Goal: Task Accomplishment & Management: Manage account settings

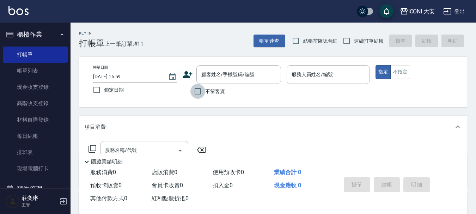
click at [200, 95] on input "不留客資" at bounding box center [197, 91] width 15 height 15
checkbox input "true"
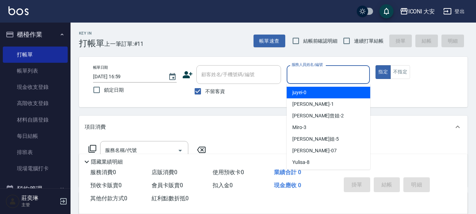
click at [319, 76] on input "服務人員姓名/編號" at bounding box center [328, 74] width 77 height 12
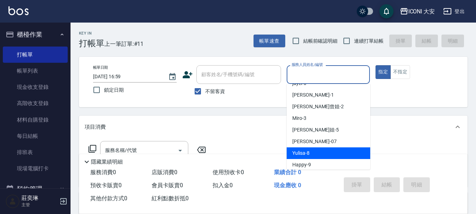
scroll to position [13, 0]
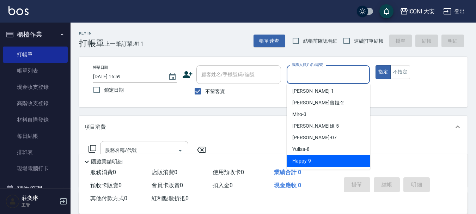
click at [331, 161] on div "Happy -9" at bounding box center [327, 161] width 83 height 12
type input "Happy-9"
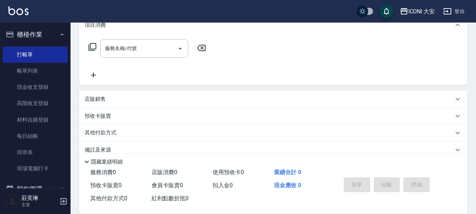
scroll to position [106, 0]
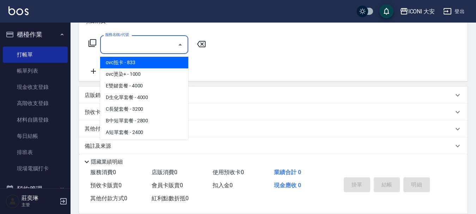
drag, startPoint x: 162, startPoint y: 42, endPoint x: 139, endPoint y: 43, distance: 23.3
click at [160, 42] on input "服務名稱/代號" at bounding box center [138, 44] width 71 height 12
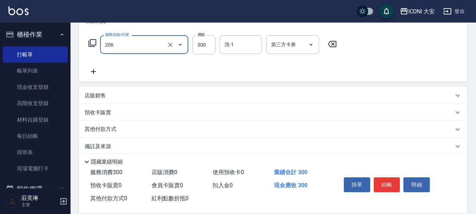
type input "洗髮(206)"
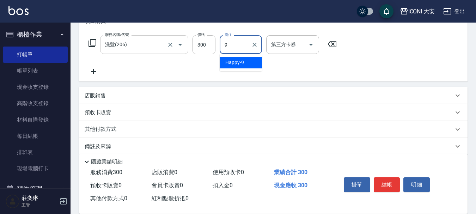
type input "Happy-9"
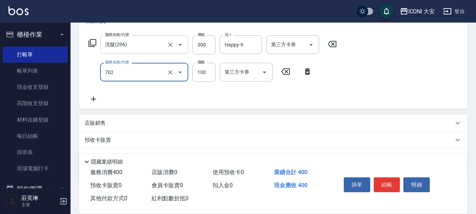
type input "勞水.精油(702)"
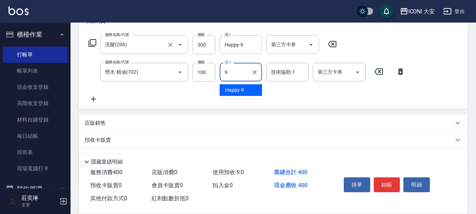
type input "Happy-9"
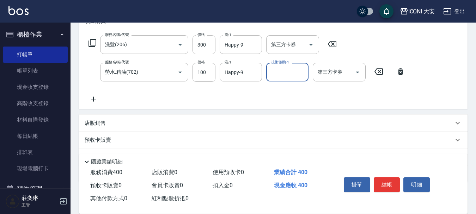
click at [383, 181] on button "結帳" at bounding box center [386, 184] width 26 height 15
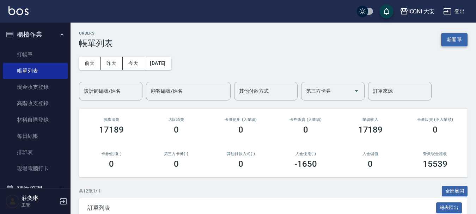
click at [454, 37] on button "新開單" at bounding box center [454, 39] width 26 height 13
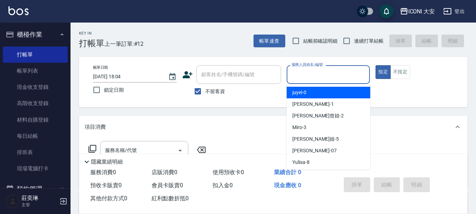
drag, startPoint x: 334, startPoint y: 74, endPoint x: 334, endPoint y: 91, distance: 16.9
click at [334, 74] on input "服務人員姓名/編號" at bounding box center [328, 74] width 77 height 12
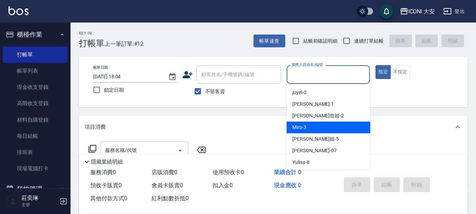
click at [337, 122] on div "Miro -3" at bounding box center [327, 128] width 83 height 12
type input "Miro-3"
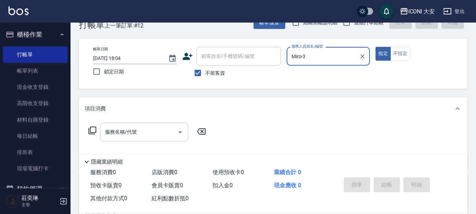
scroll to position [35, 0]
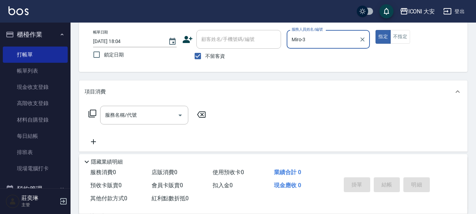
click at [89, 112] on icon at bounding box center [92, 114] width 8 height 8
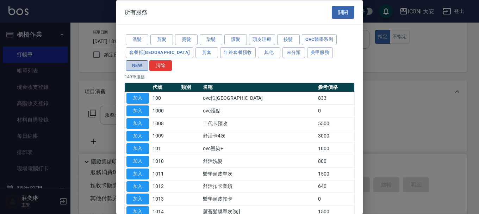
click at [148, 60] on button "NEW" at bounding box center [137, 65] width 23 height 11
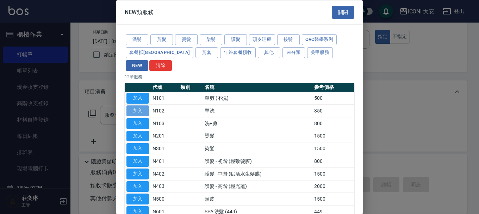
click at [142, 105] on button "加入" at bounding box center [137, 110] width 23 height 11
type input "單洗(N102)"
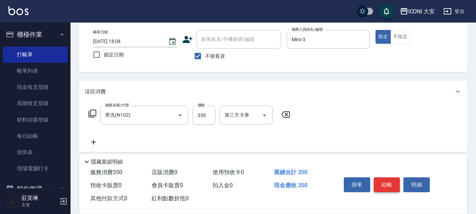
click at [392, 178] on button "結帳" at bounding box center [386, 184] width 26 height 15
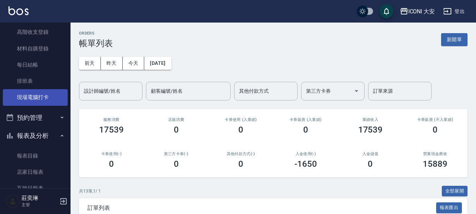
scroll to position [70, 0]
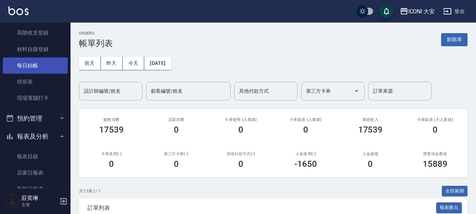
click at [29, 68] on link "每日結帳" at bounding box center [35, 65] width 65 height 16
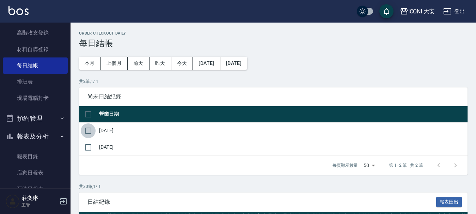
click at [89, 134] on input "checkbox" at bounding box center [88, 130] width 15 height 15
checkbox input "true"
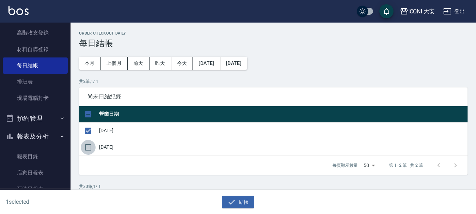
click at [85, 147] on input "checkbox" at bounding box center [88, 147] width 15 height 15
checkbox input "true"
click at [236, 200] on button "結帳" at bounding box center [238, 202] width 33 height 13
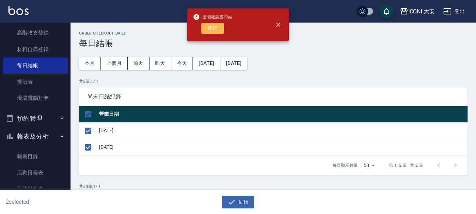
click at [209, 27] on button "確定" at bounding box center [212, 28] width 23 height 11
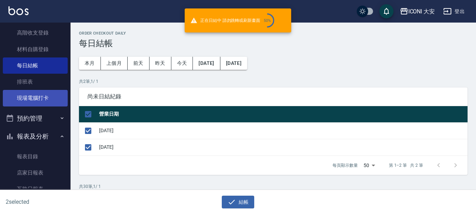
checkbox input "false"
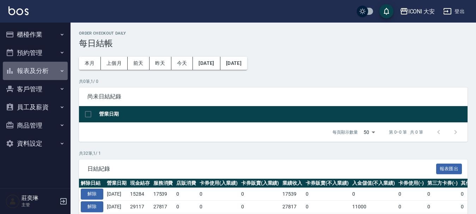
click at [33, 71] on button "報表及分析" at bounding box center [35, 71] width 65 height 18
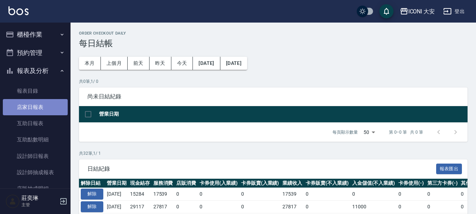
click at [42, 106] on link "店家日報表" at bounding box center [35, 107] width 65 height 16
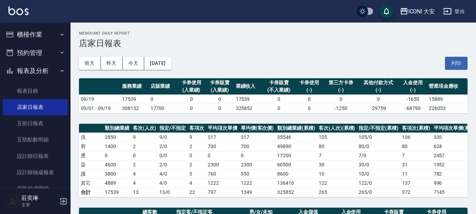
click at [33, 30] on button "櫃檯作業" at bounding box center [35, 34] width 65 height 18
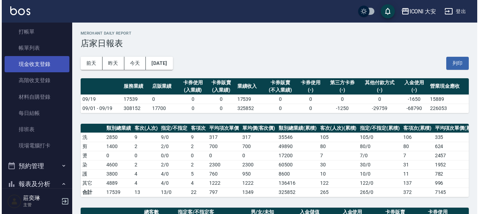
scroll to position [35, 0]
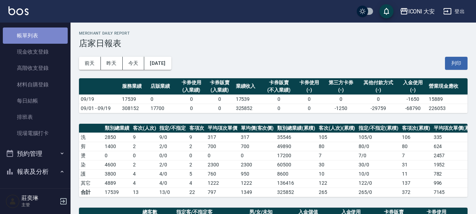
click at [38, 37] on link "帳單列表" at bounding box center [35, 35] width 65 height 16
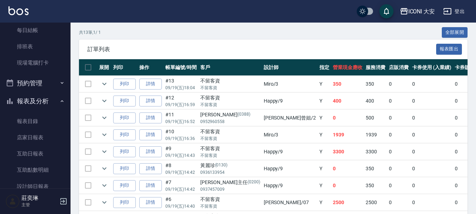
scroll to position [176, 0]
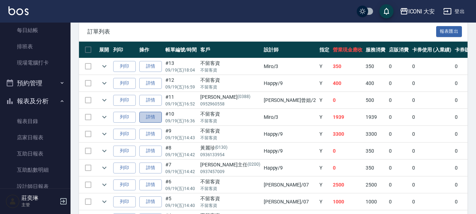
click at [151, 117] on link "詳情" at bounding box center [150, 117] width 23 height 11
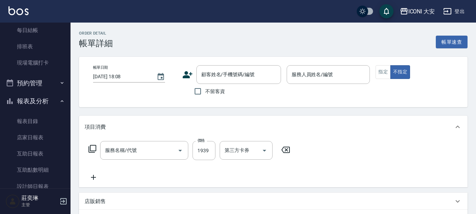
type input "2025/09/19 16:36"
checkbox input "true"
type input "Miro-3"
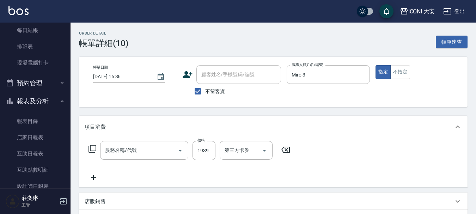
type input "染髮(N301)"
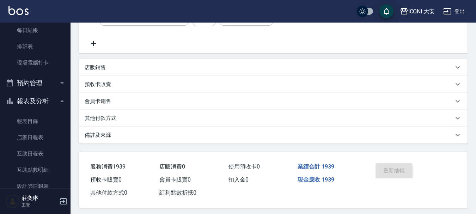
scroll to position [139, 0]
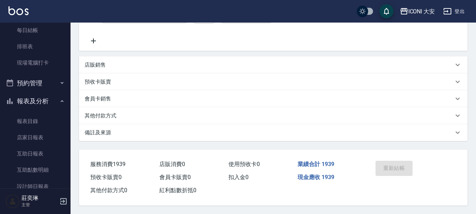
click at [95, 108] on div "其他付款方式" at bounding box center [273, 115] width 388 height 17
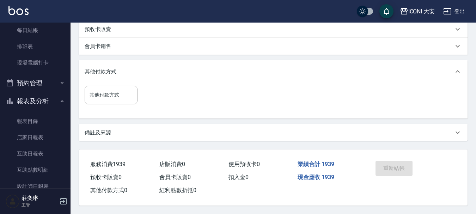
scroll to position [192, 0]
click at [114, 89] on input "其他付款方式" at bounding box center [111, 95] width 46 height 12
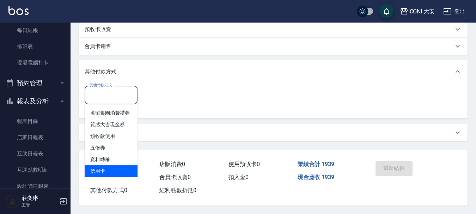
click at [95, 168] on span "信用卡" at bounding box center [111, 171] width 53 height 12
type input "信用卡"
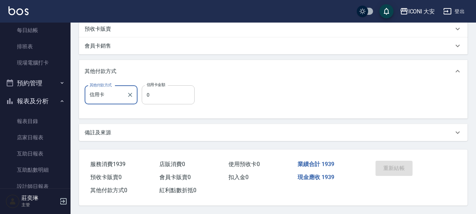
click at [173, 93] on input "0" at bounding box center [168, 94] width 53 height 19
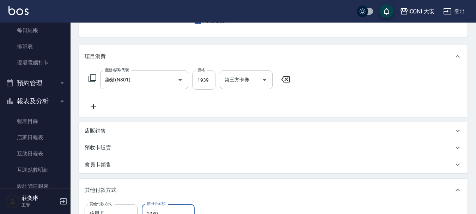
scroll to position [0, 0]
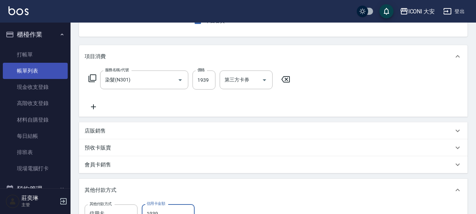
type input "1939"
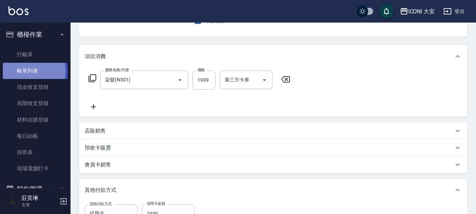
click at [23, 71] on link "帳單列表" at bounding box center [35, 71] width 65 height 16
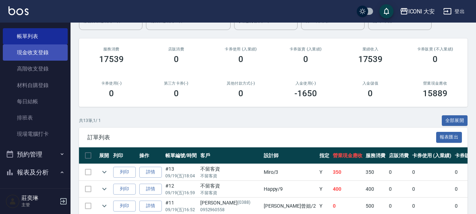
scroll to position [70, 0]
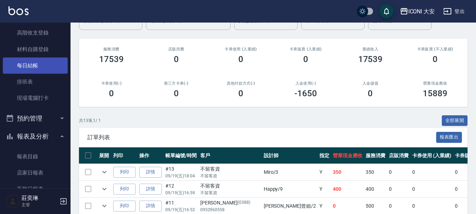
click at [46, 68] on link "每日結帳" at bounding box center [35, 65] width 65 height 16
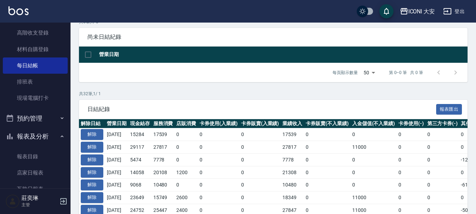
scroll to position [70, 0]
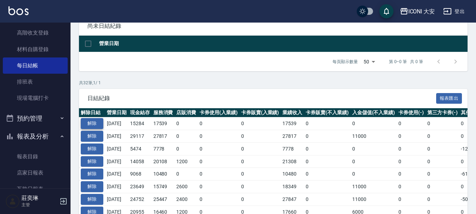
click at [92, 120] on button "解除" at bounding box center [92, 123] width 23 height 11
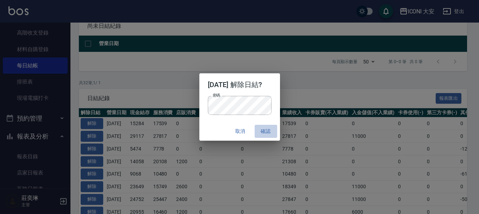
click at [273, 131] on button "確認" at bounding box center [266, 131] width 23 height 13
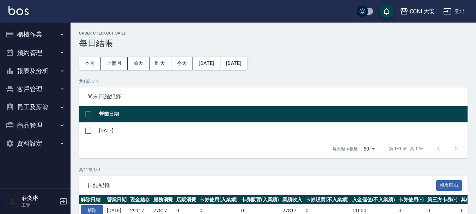
click at [36, 31] on button "櫃檯作業" at bounding box center [35, 34] width 65 height 18
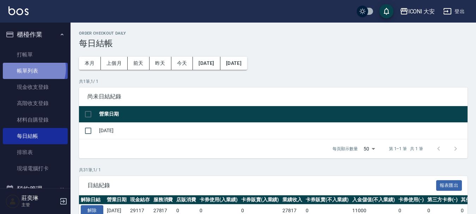
click at [31, 69] on link "帳單列表" at bounding box center [35, 71] width 65 height 16
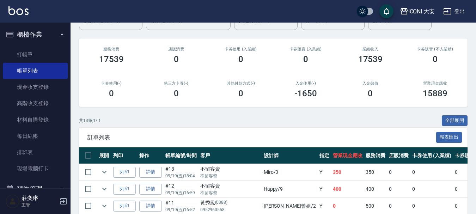
scroll to position [104, 0]
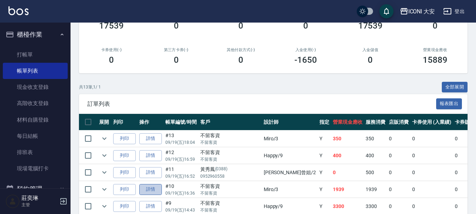
click at [157, 188] on link "詳情" at bounding box center [150, 189] width 23 height 11
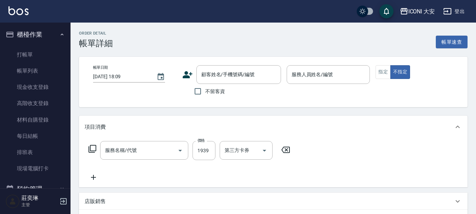
type input "2025/09/19 16:36"
checkbox input "true"
type input "Miro-3"
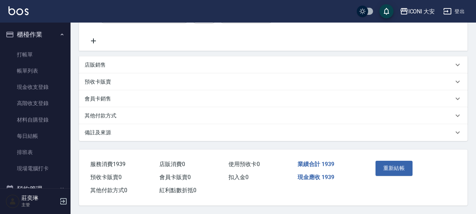
type input "染髮(N301)"
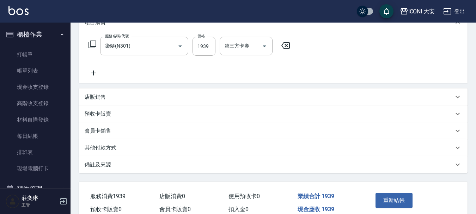
click at [105, 145] on p "其他付款方式" at bounding box center [101, 147] width 32 height 7
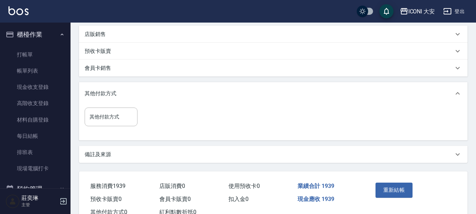
scroll to position [175, 0]
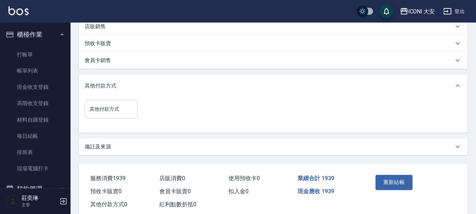
click at [110, 114] on input "其他付款方式" at bounding box center [111, 109] width 46 height 12
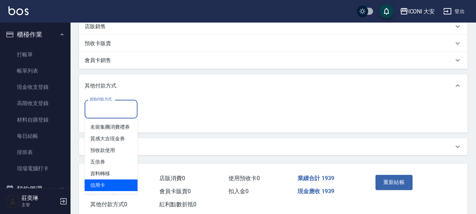
click at [112, 181] on span "信用卡" at bounding box center [111, 185] width 53 height 12
type input "信用卡"
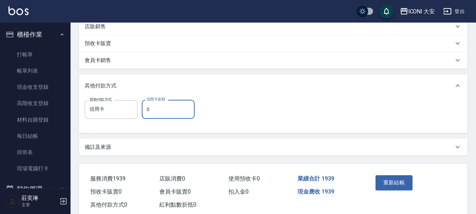
click at [146, 113] on input "0" at bounding box center [168, 109] width 53 height 19
type input "1939"
click at [390, 183] on button "重新結帳" at bounding box center [393, 182] width 37 height 15
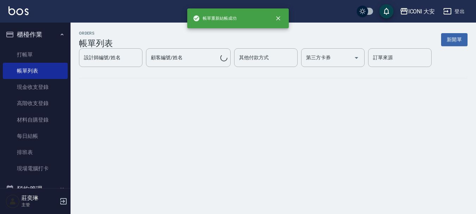
scroll to position [35, 0]
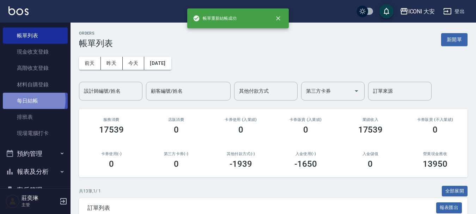
click at [30, 100] on link "每日結帳" at bounding box center [35, 101] width 65 height 16
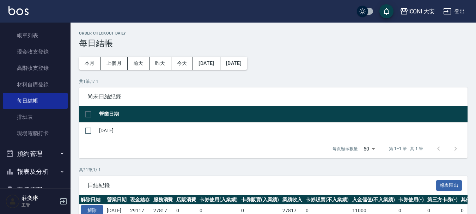
scroll to position [35, 0]
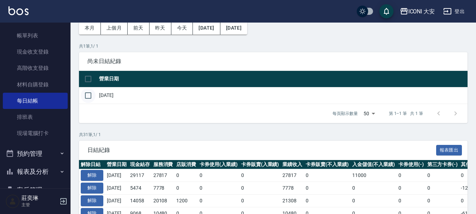
click at [86, 94] on input "checkbox" at bounding box center [88, 95] width 15 height 15
checkbox input "true"
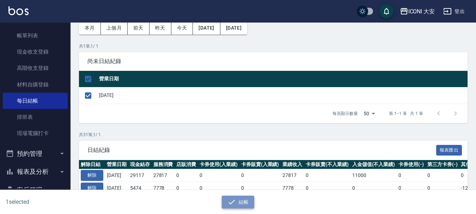
click at [240, 203] on button "結帳" at bounding box center [238, 202] width 33 height 13
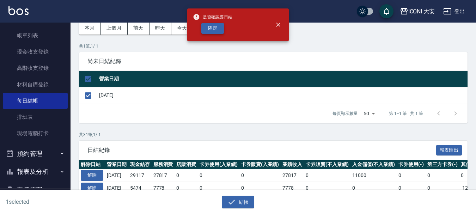
click at [218, 29] on button "確定" at bounding box center [212, 28] width 23 height 11
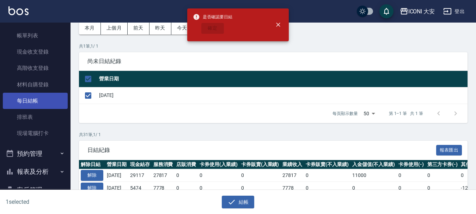
checkbox input "false"
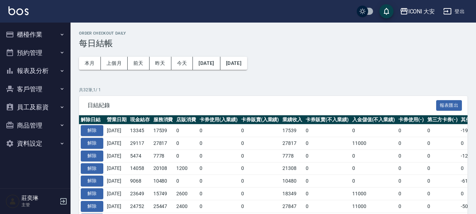
scroll to position [35, 0]
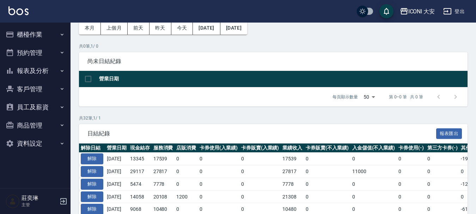
click at [36, 69] on button "報表及分析" at bounding box center [35, 71] width 65 height 18
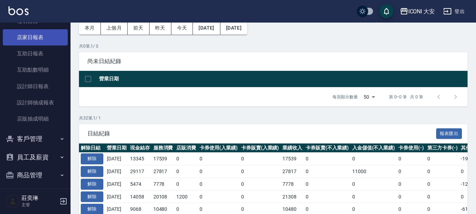
scroll to position [70, 0]
click at [45, 38] on link "店家日報表" at bounding box center [35, 37] width 65 height 16
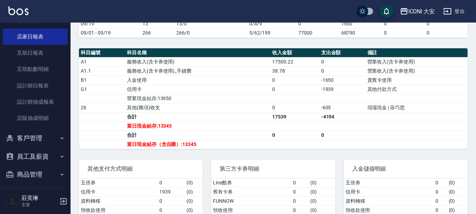
scroll to position [211, 0]
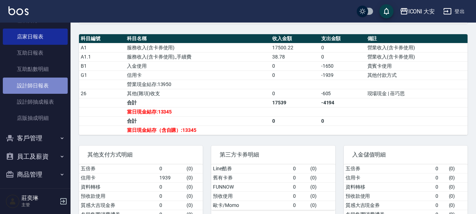
click at [48, 85] on link "設計師日報表" at bounding box center [35, 85] width 65 height 16
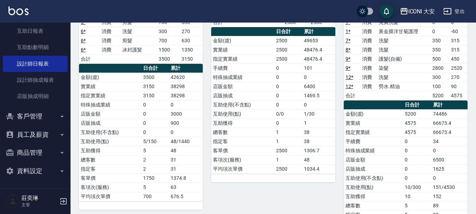
scroll to position [317, 0]
